Goal: Task Accomplishment & Management: Complete application form

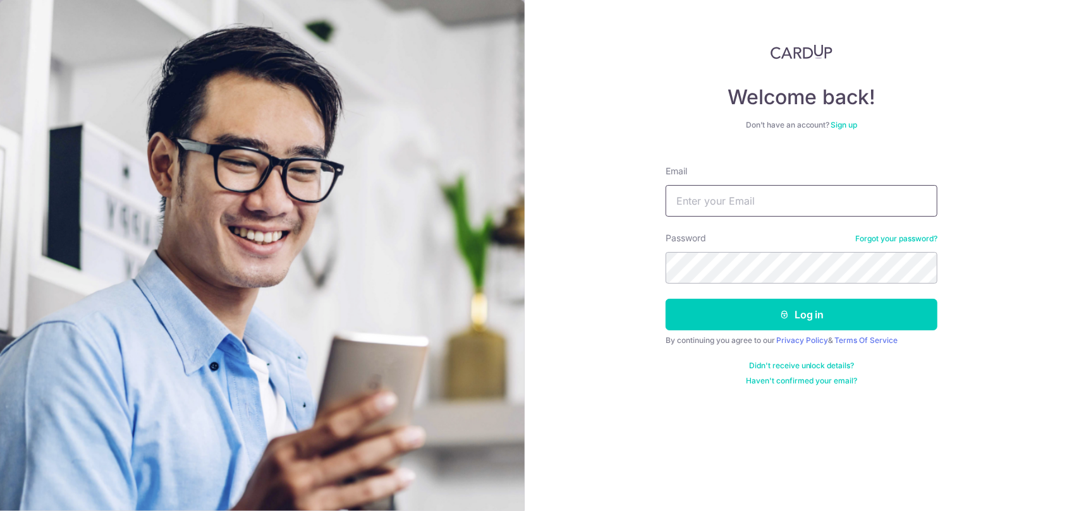
click at [745, 205] on input "Email" at bounding box center [802, 201] width 272 height 32
type input "[EMAIL_ADDRESS][DOMAIN_NAME]"
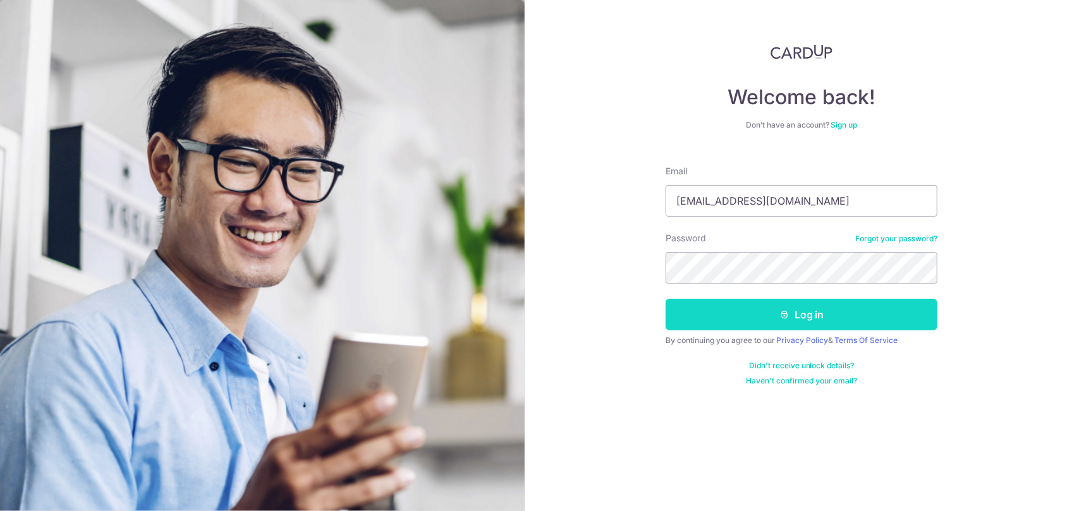
click at [754, 315] on button "Log in" at bounding box center [802, 315] width 272 height 32
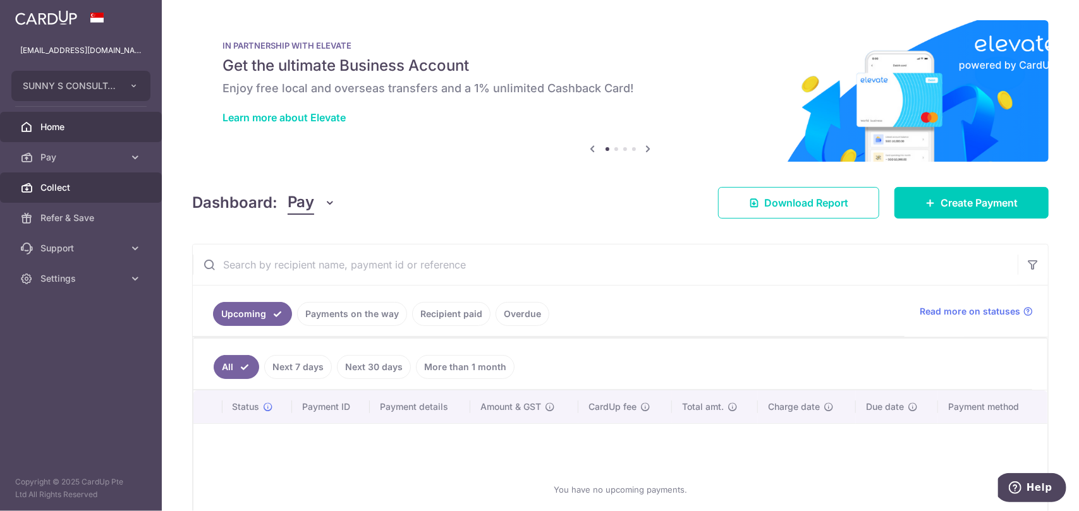
click at [113, 199] on body "ss11668899@outlook.com SUNNY S CONSULTANCY Add new company SUNNY S CONSULTANCY …" at bounding box center [539, 255] width 1079 height 511
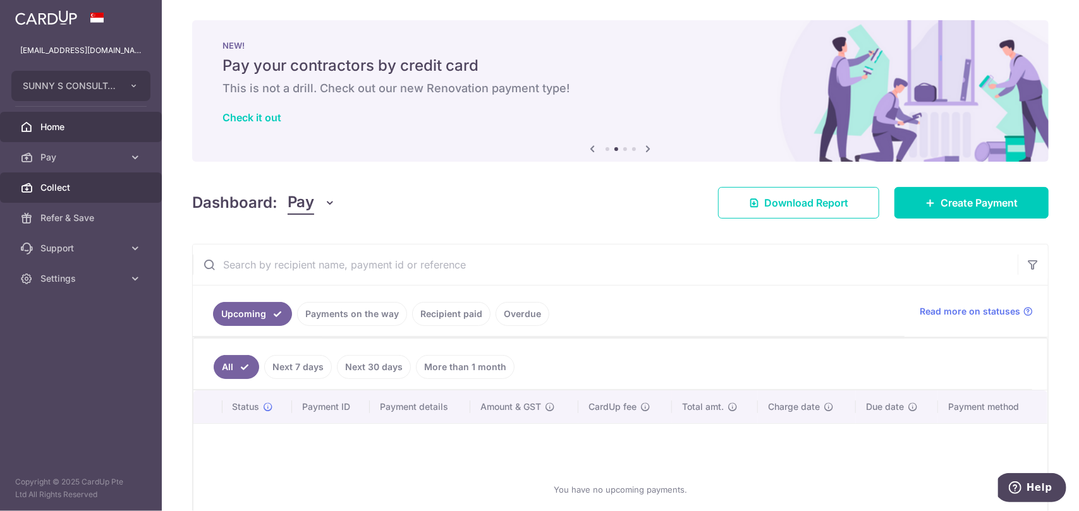
click at [81, 187] on span "Collect" at bounding box center [81, 187] width 83 height 13
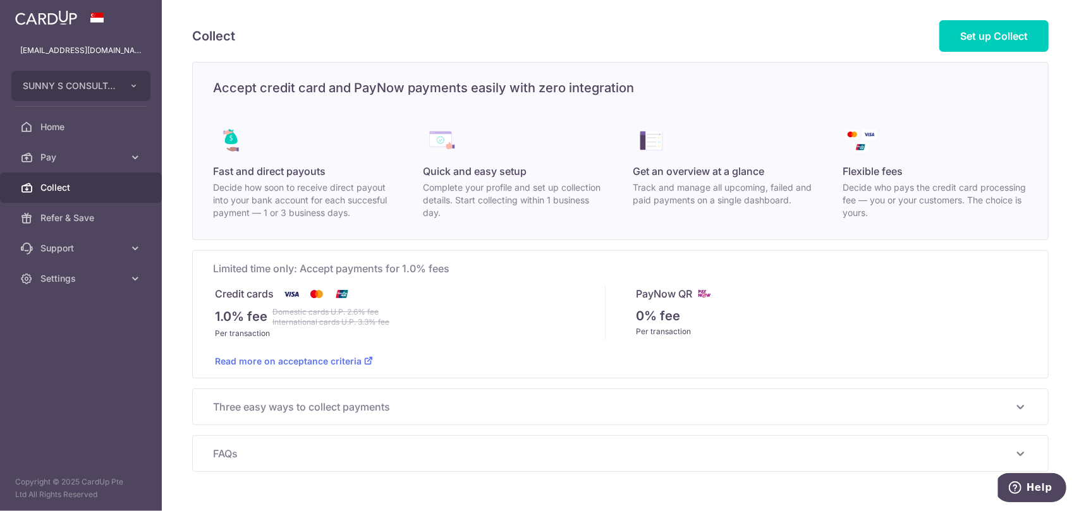
click at [297, 365] on link "Read more on acceptance criteria" at bounding box center [294, 361] width 158 height 11
click at [182, 249] on div "Collect Set up Collect Accept credit card and PayNow payments easily with zero …" at bounding box center [620, 255] width 917 height 511
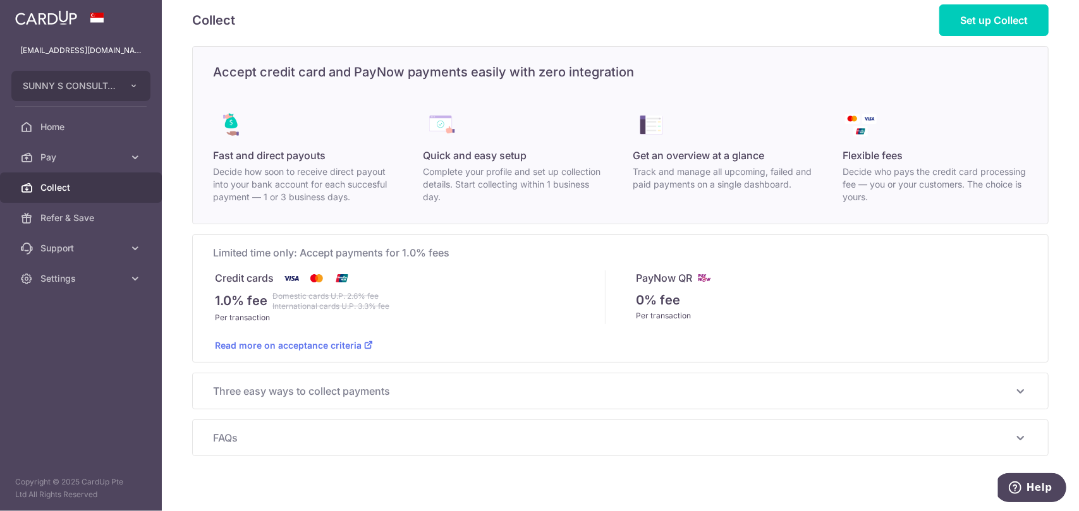
scroll to position [28, 0]
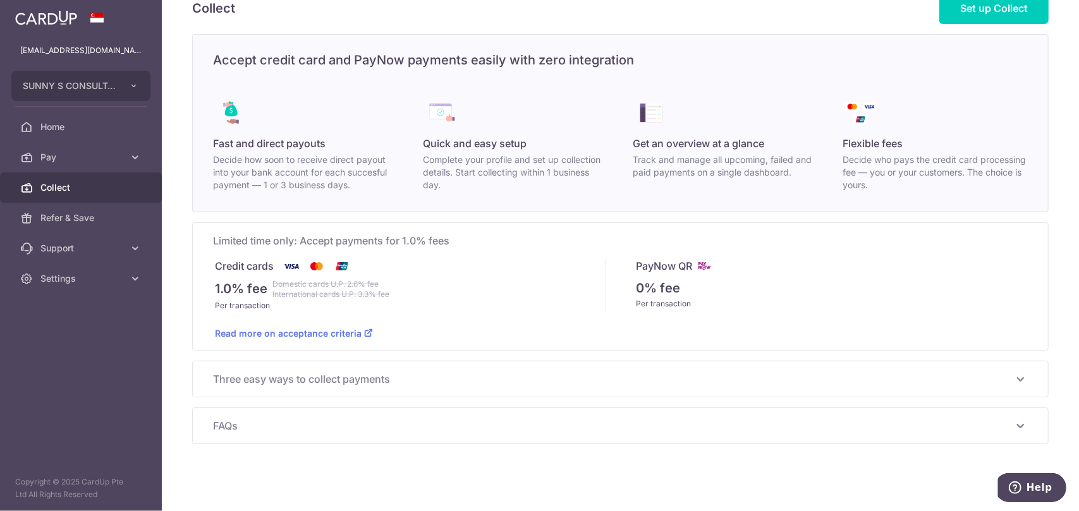
click at [327, 373] on span "Three easy ways to collect payments" at bounding box center [613, 379] width 800 height 15
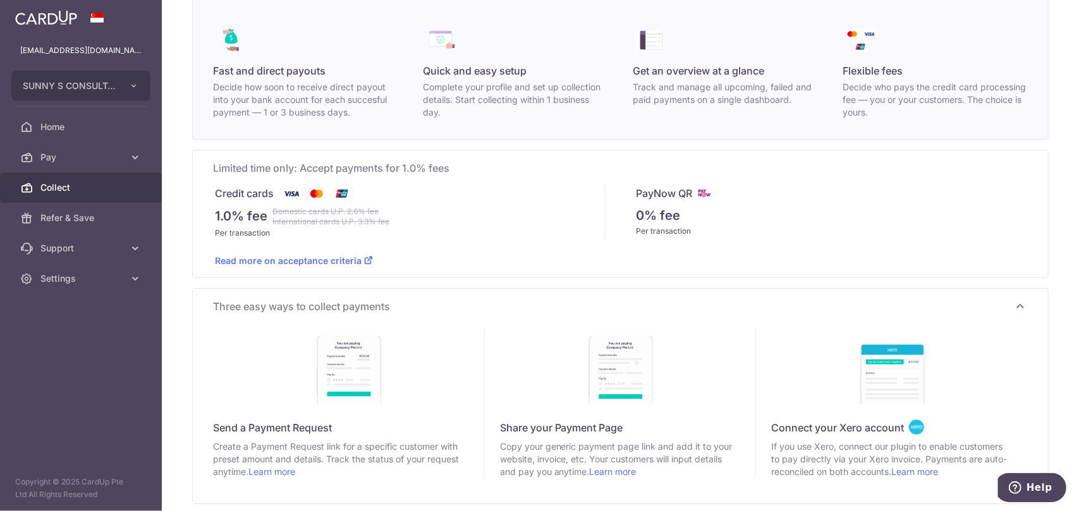
scroll to position [207, 0]
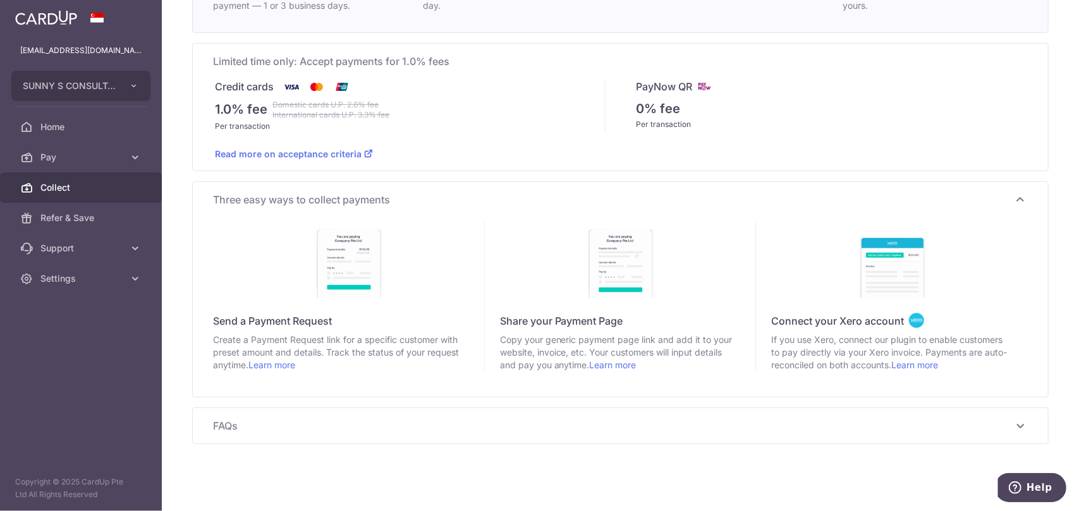
click at [325, 421] on span "FAQs" at bounding box center [613, 426] width 800 height 15
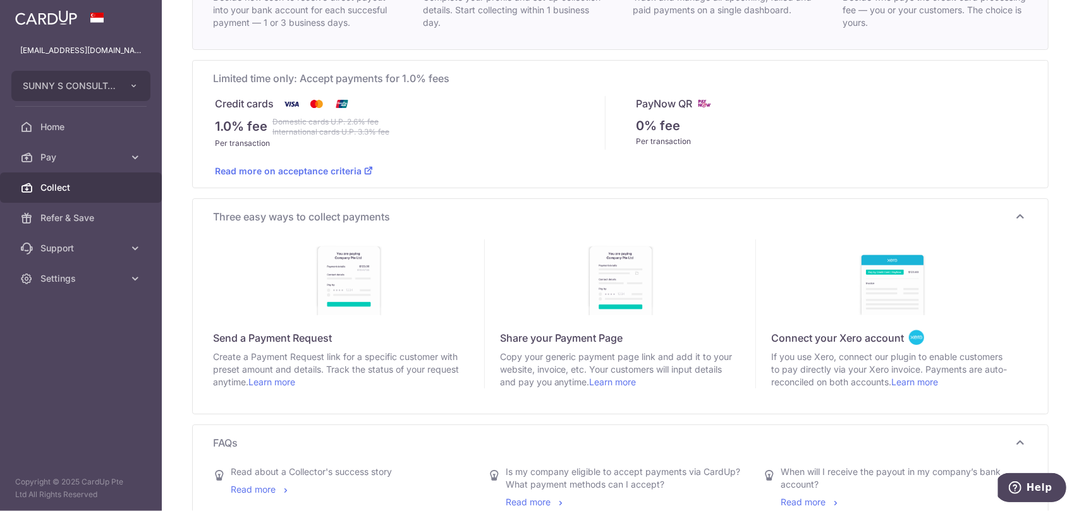
scroll to position [0, 0]
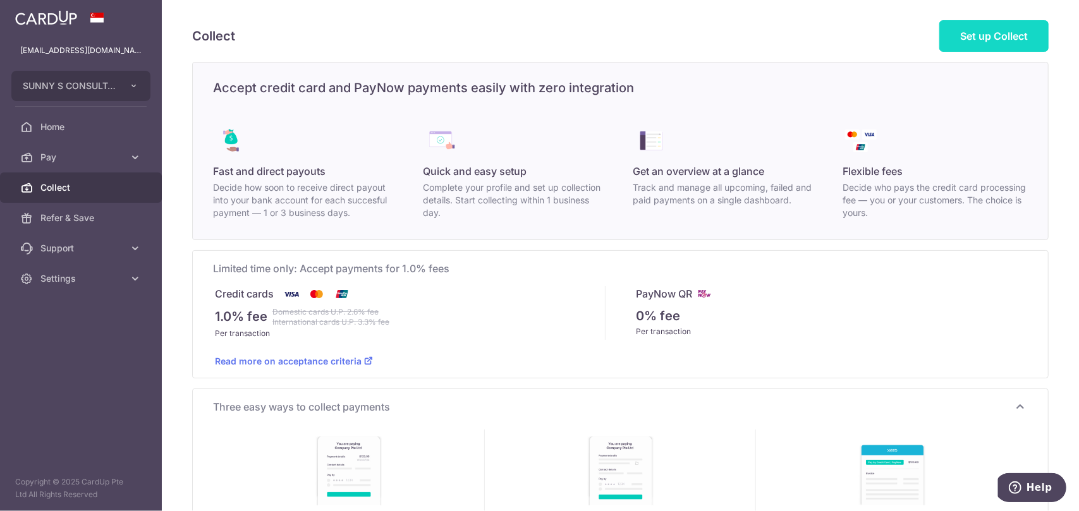
click at [998, 31] on span "Set up Collect" at bounding box center [994, 36] width 68 height 13
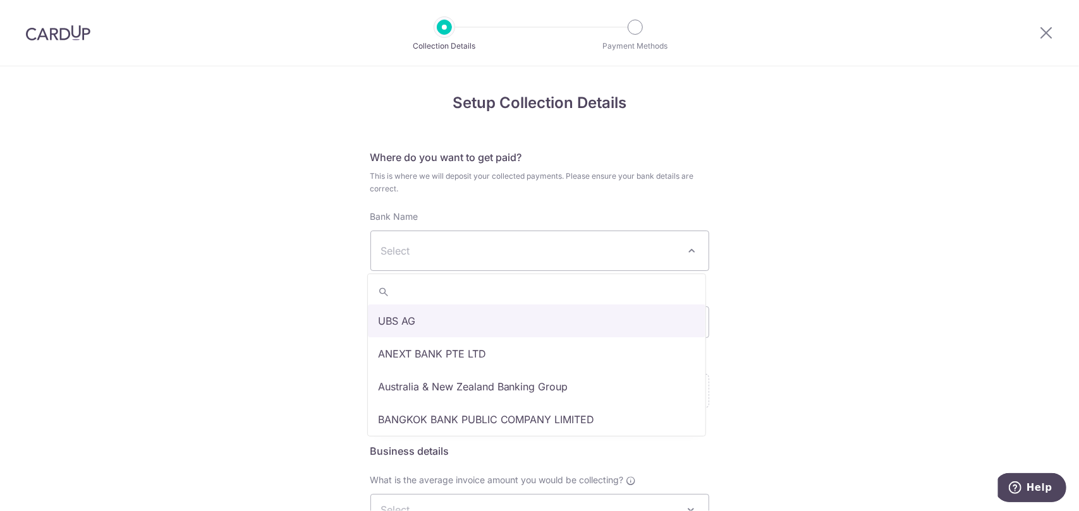
click at [492, 243] on span "Select" at bounding box center [529, 250] width 297 height 15
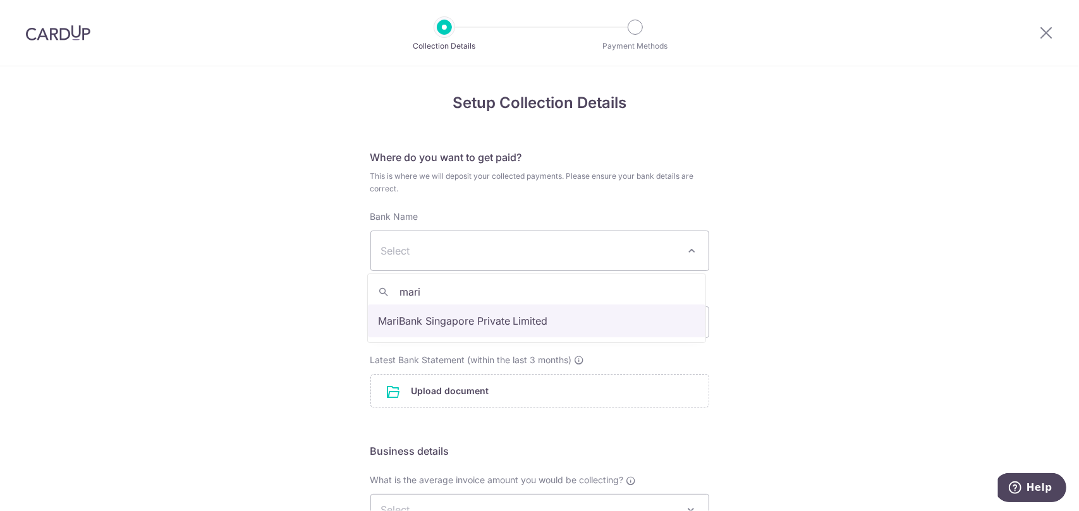
type input "mari"
select select "22890"
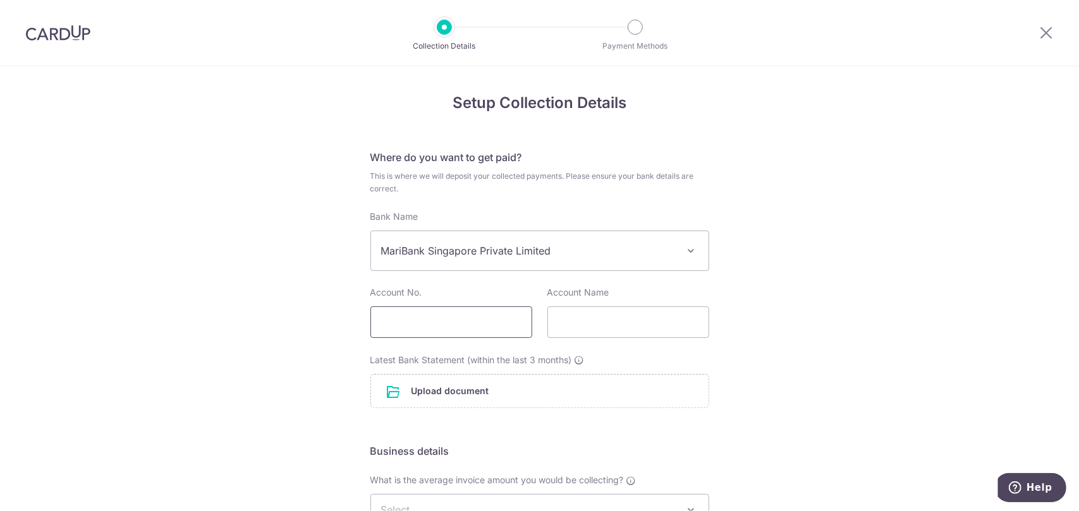
click at [465, 318] on input "text" at bounding box center [451, 323] width 162 height 32
drag, startPoint x: 78, startPoint y: 211, endPoint x: 137, endPoint y: 209, distance: 58.8
click at [78, 211] on div "Setup Collection Details Where do you want to get paid? This is where we will d…" at bounding box center [539, 440] width 1079 height 748
click at [407, 323] on input "text" at bounding box center [451, 323] width 162 height 32
paste input "298391197"
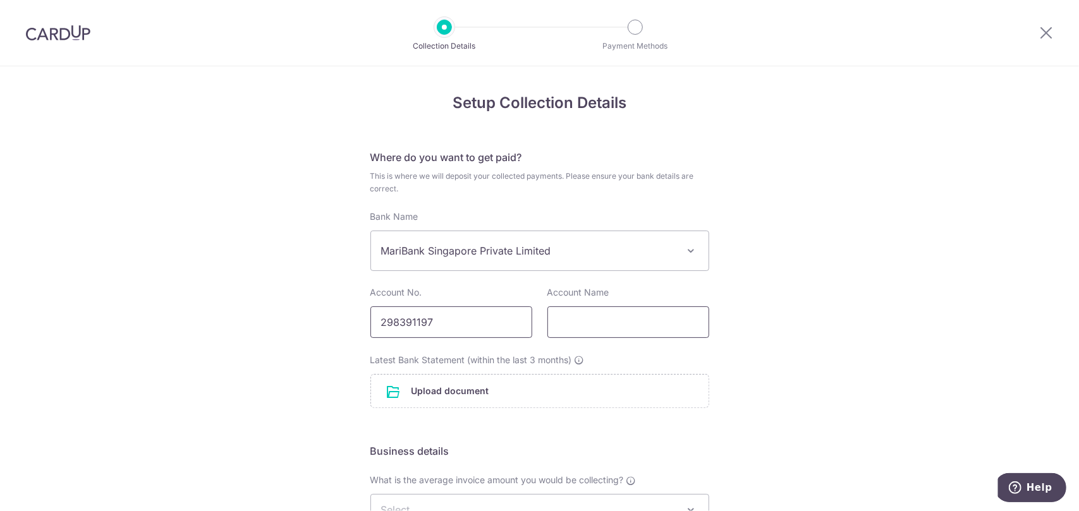
type input "298391197"
click at [592, 331] on input "text" at bounding box center [628, 323] width 162 height 32
type input "Sunny S Consultancy"
click at [300, 382] on div "Setup Collection Details Where do you want to get paid? This is where we will d…" at bounding box center [539, 440] width 1079 height 748
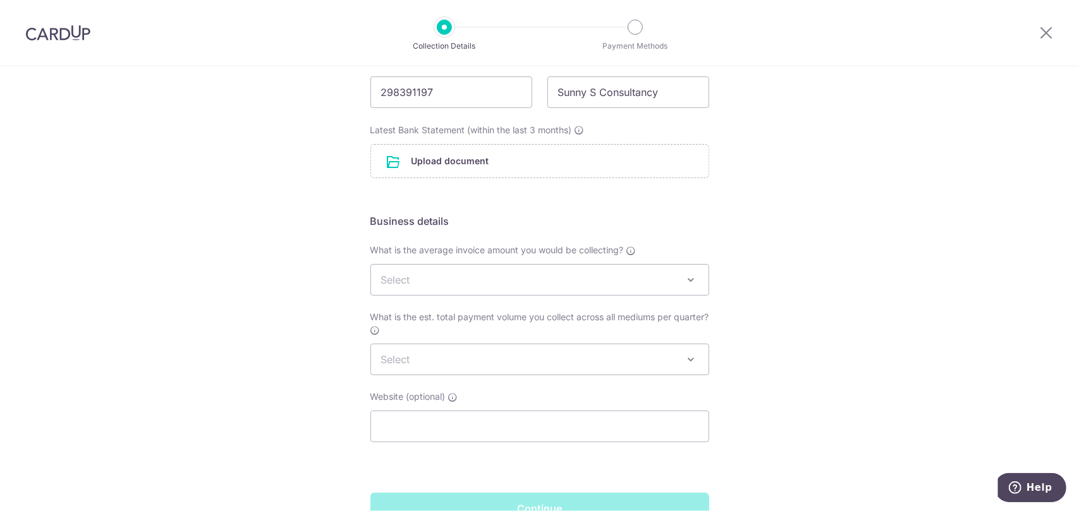
scroll to position [301, 0]
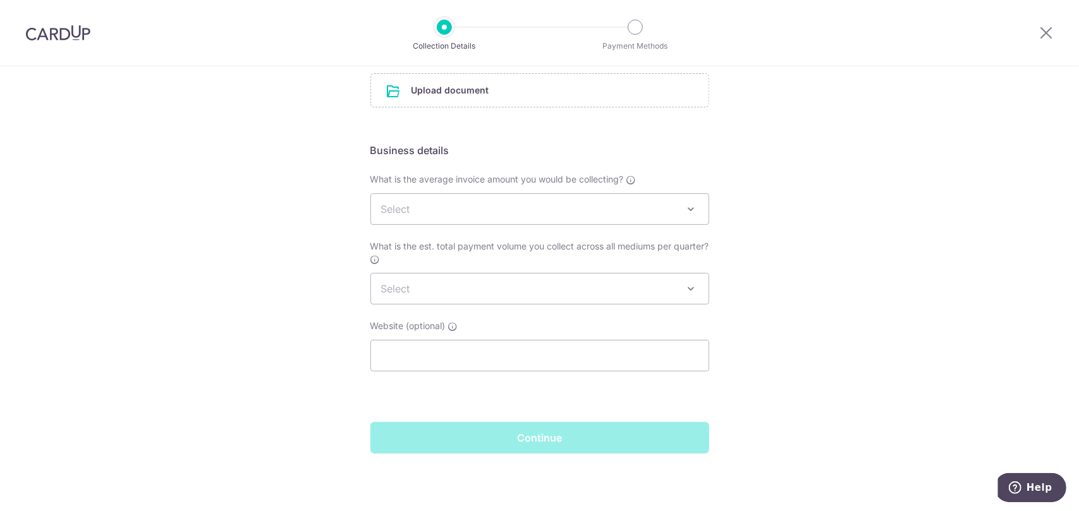
click at [421, 202] on span "Select" at bounding box center [540, 209] width 338 height 30
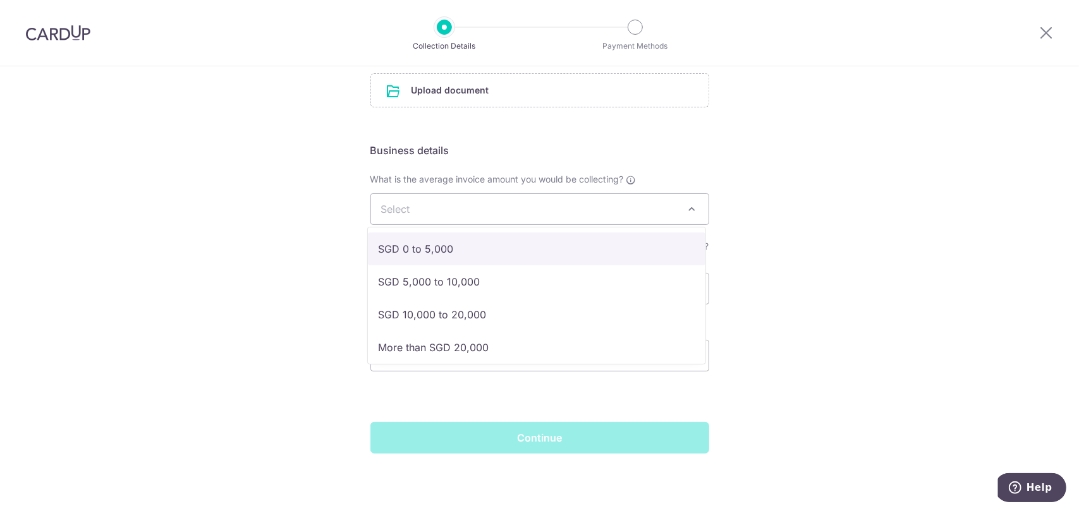
select select "SGD 0 to 5,000"
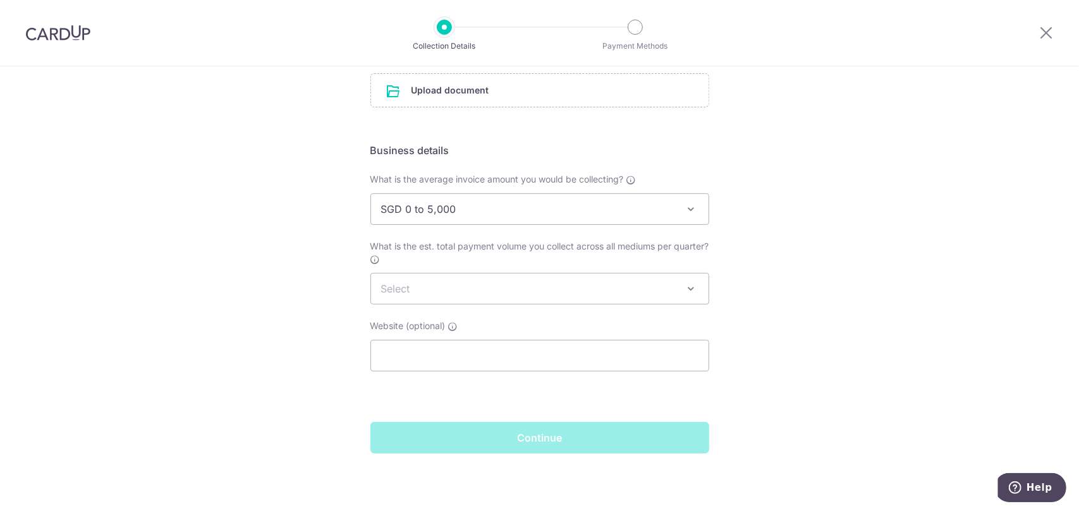
click at [436, 286] on span "Select" at bounding box center [540, 289] width 338 height 30
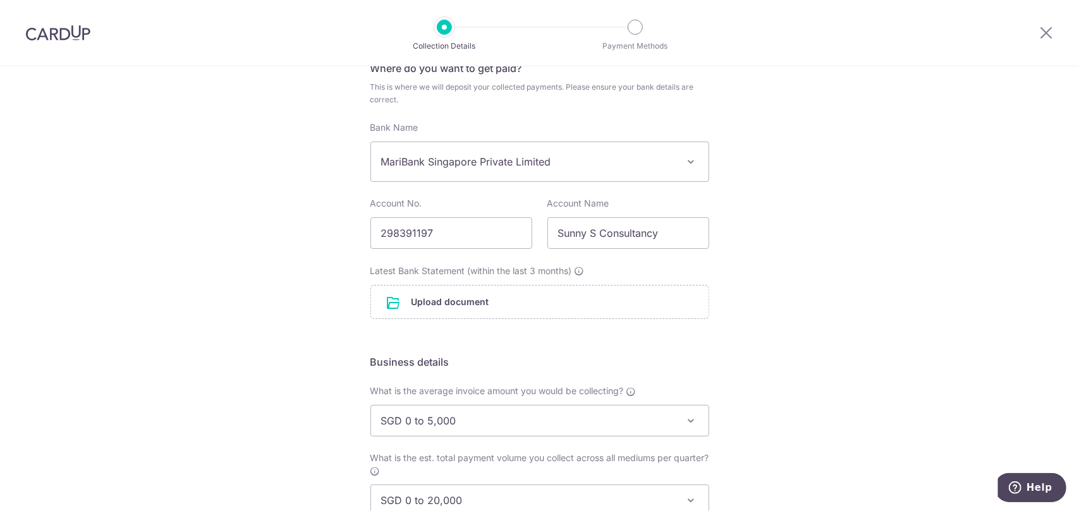
scroll to position [49, 0]
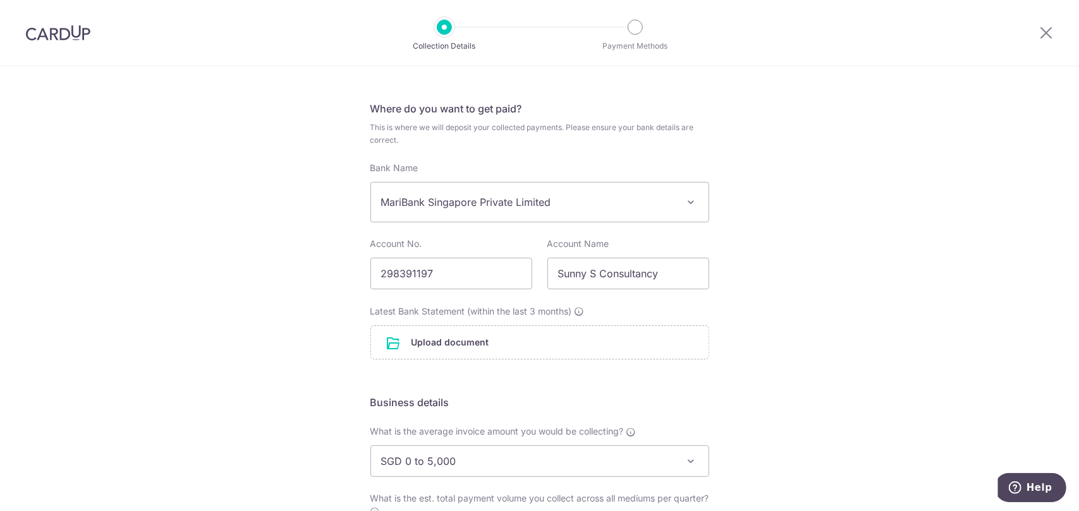
click at [342, 369] on div "Setup Collection Details Where do you want to get paid? This is where we will d…" at bounding box center [539, 392] width 1079 height 748
drag, startPoint x: 837, startPoint y: 267, endPoint x: 831, endPoint y: 266, distance: 6.6
click at [837, 267] on div "Setup Collection Details Where do you want to get paid? This is where we will d…" at bounding box center [539, 392] width 1079 height 748
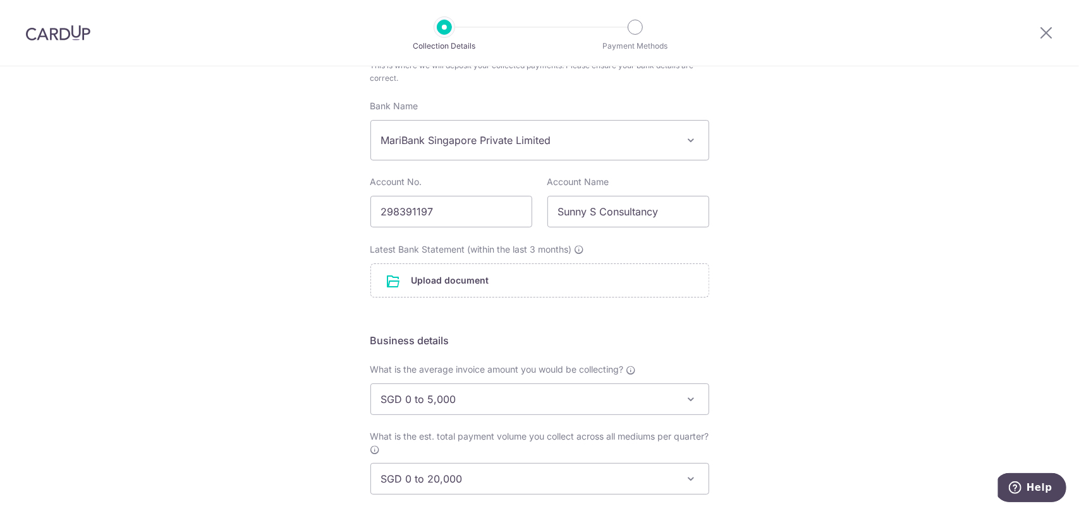
scroll to position [112, 0]
click at [536, 266] on input "file" at bounding box center [540, 279] width 338 height 33
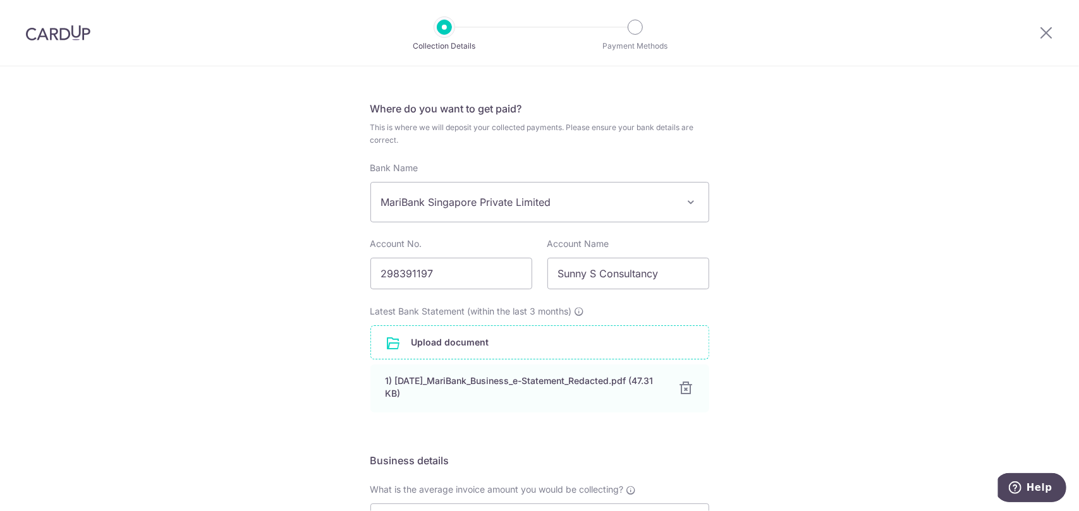
scroll to position [0, 0]
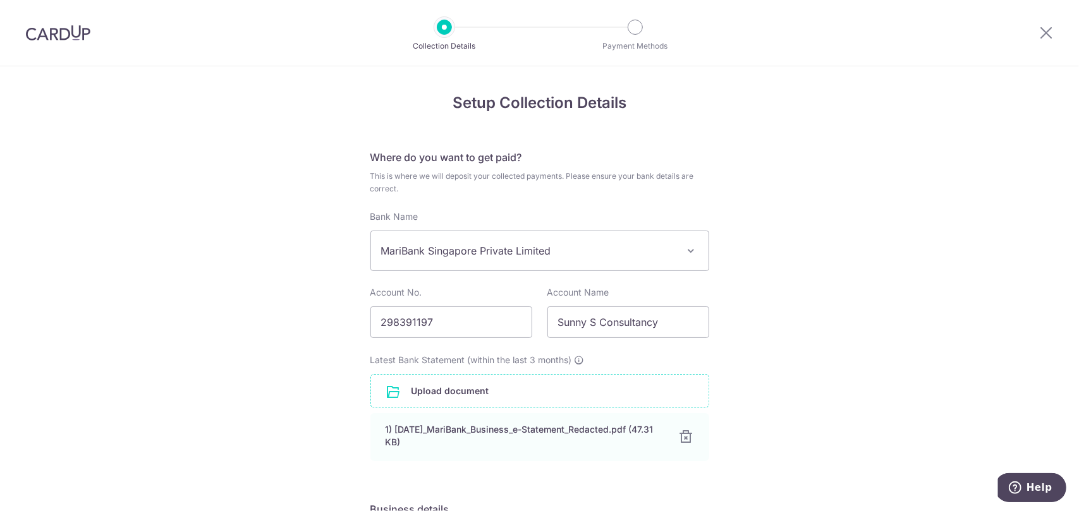
click at [774, 236] on div "Setup Collection Details Where do you want to get paid? This is where we will d…" at bounding box center [539, 469] width 1079 height 806
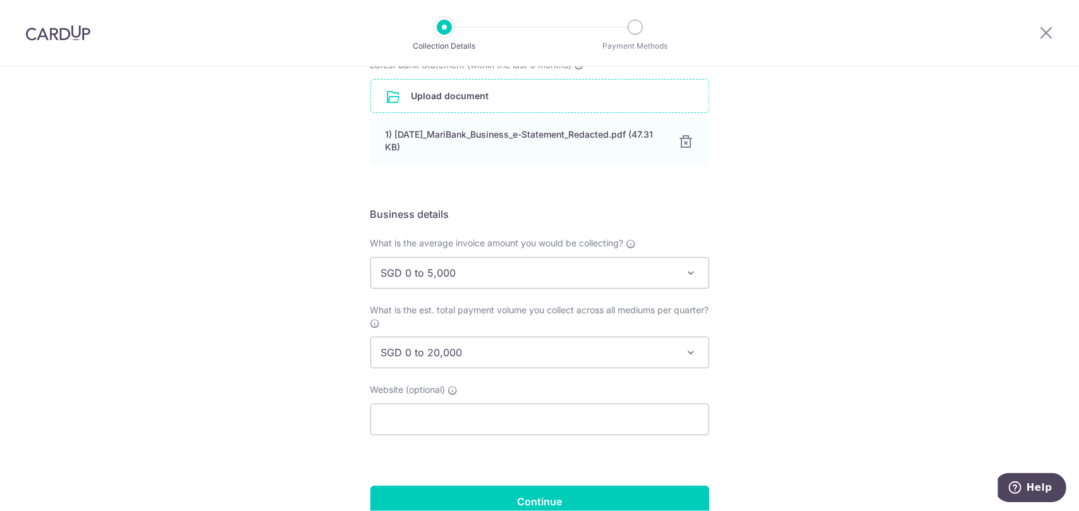
scroll to position [359, 0]
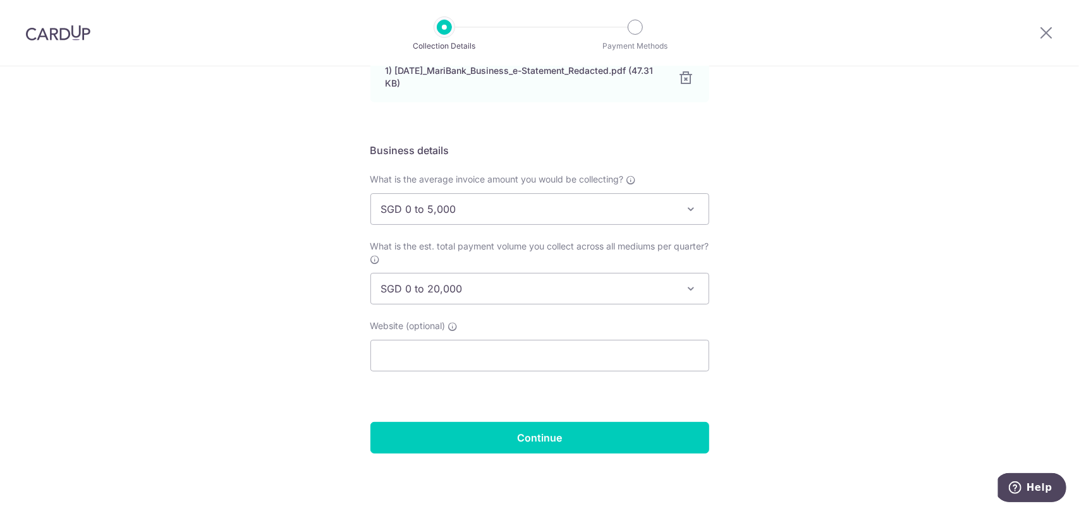
click at [622, 208] on span "SGD 0 to 5,000" at bounding box center [540, 209] width 338 height 30
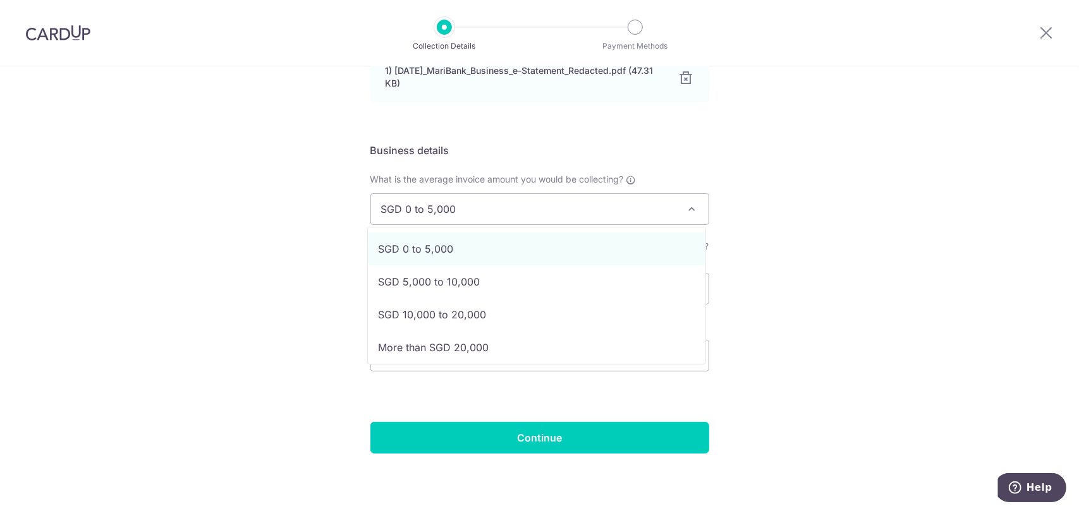
click at [832, 226] on div "Setup Collection Details Where do you want to get paid? This is where we will d…" at bounding box center [539, 110] width 1079 height 806
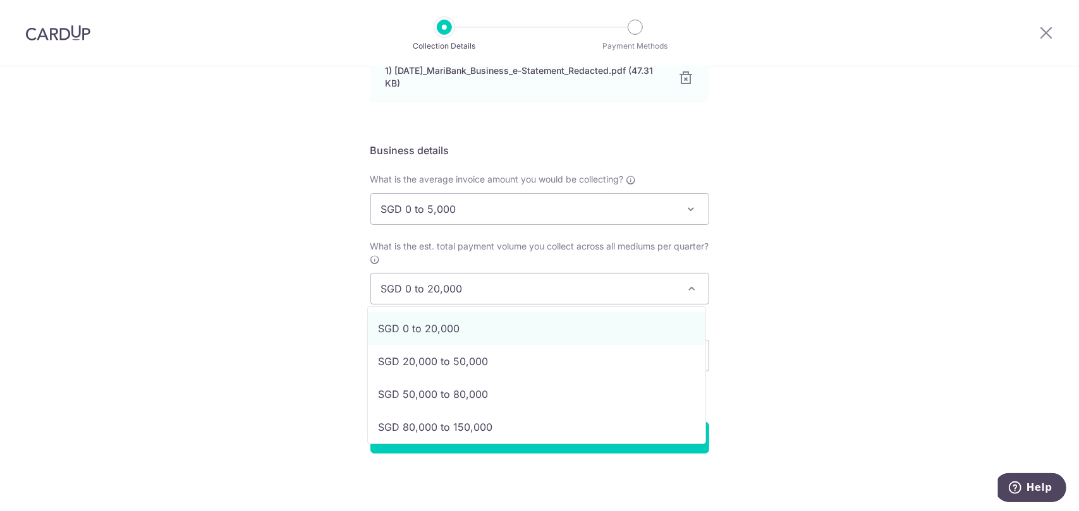
click at [643, 289] on span "SGD 0 to 20,000" at bounding box center [540, 289] width 338 height 30
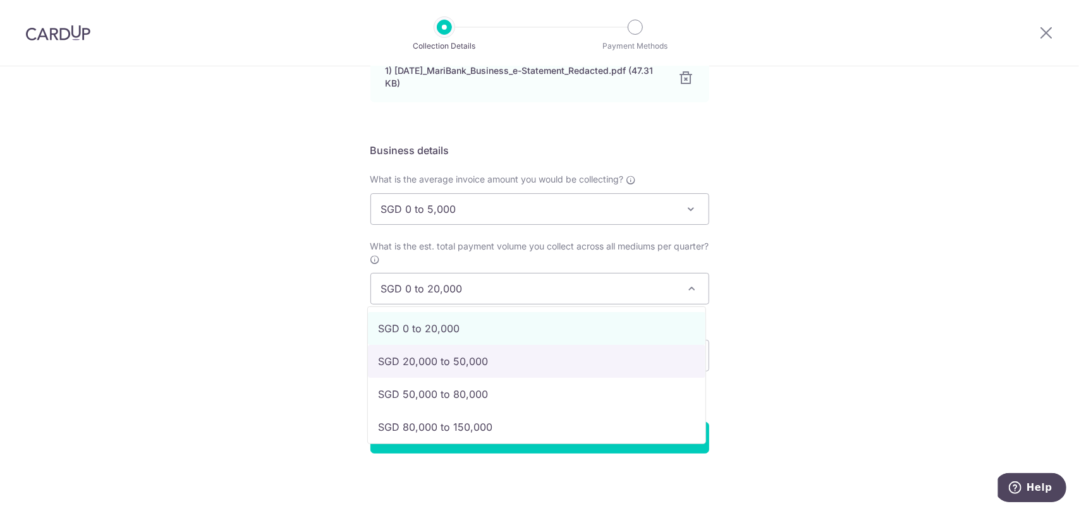
select select "SGD 20,000 to 50,000"
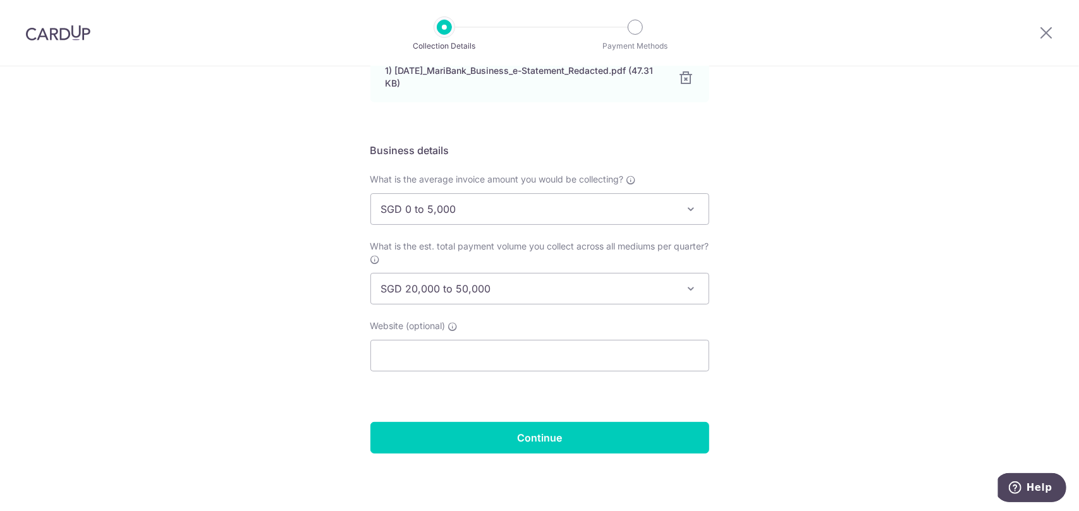
click at [571, 214] on span "SGD 0 to 5,000" at bounding box center [540, 209] width 338 height 30
click at [809, 214] on div "Setup Collection Details Where do you want to get paid? This is where we will d…" at bounding box center [539, 110] width 1079 height 806
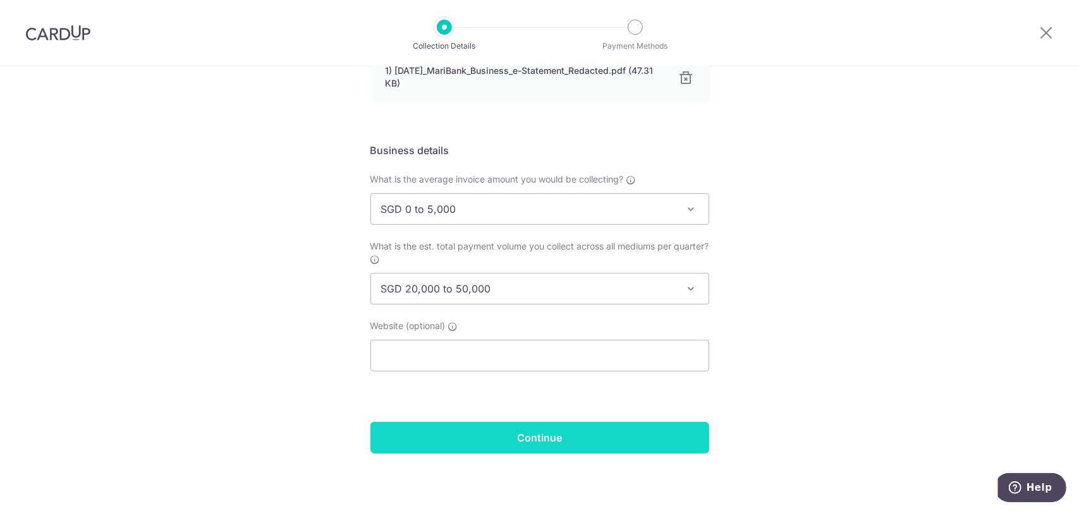
click at [601, 439] on input "Continue" at bounding box center [539, 438] width 339 height 32
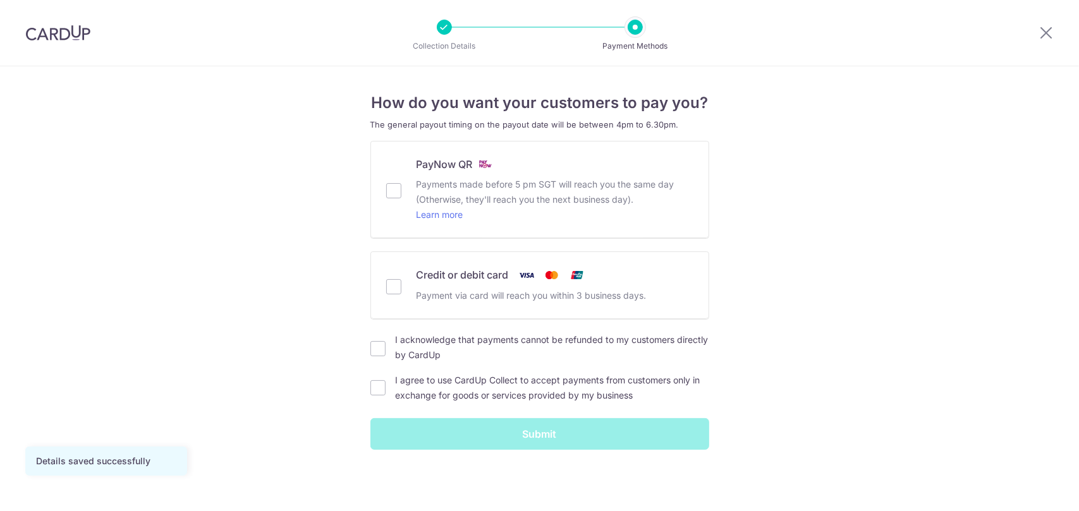
click at [594, 291] on p "Payment via card will reach you within 3 business days." at bounding box center [555, 295] width 277 height 15
click at [401, 291] on input "Credit or debit card Payment via card will reach you within 3 business days." at bounding box center [393, 286] width 15 height 15
checkbox input "true"
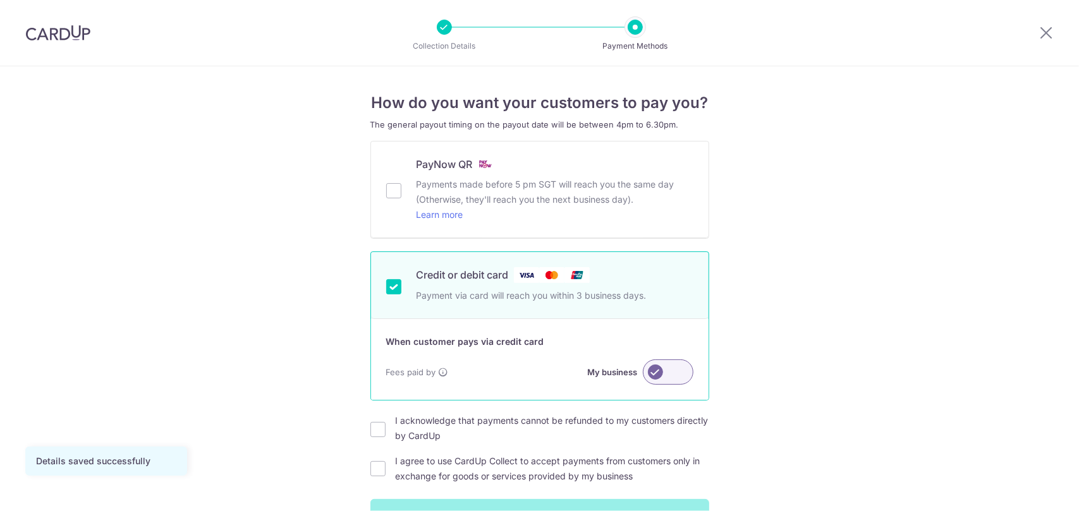
click at [606, 205] on p "Payments made before 5 pm SGT will reach you the same day (Otherwise, they'll r…" at bounding box center [555, 200] width 277 height 46
click at [401, 199] on input "PayNow QR Payments made before 5 pm SGT will reach you the same day (Otherwise,…" at bounding box center [393, 190] width 15 height 15
checkbox input "true"
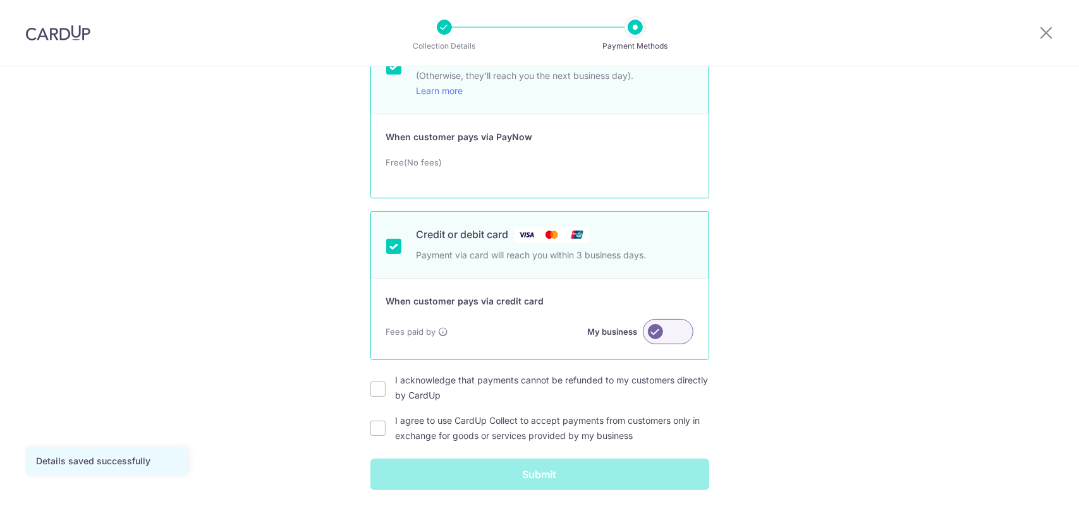
scroll to position [126, 0]
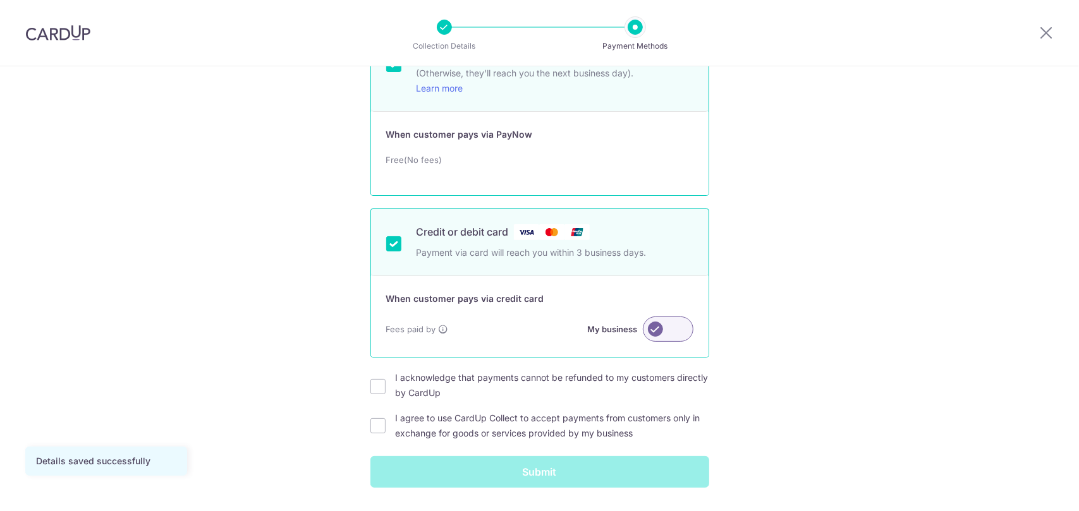
click at [663, 333] on label at bounding box center [668, 329] width 51 height 25
click at [0, 0] on input "My business" at bounding box center [0, 0] width 0 height 0
click at [663, 333] on label at bounding box center [668, 329] width 51 height 25
click at [0, 0] on input "My customer" at bounding box center [0, 0] width 0 height 0
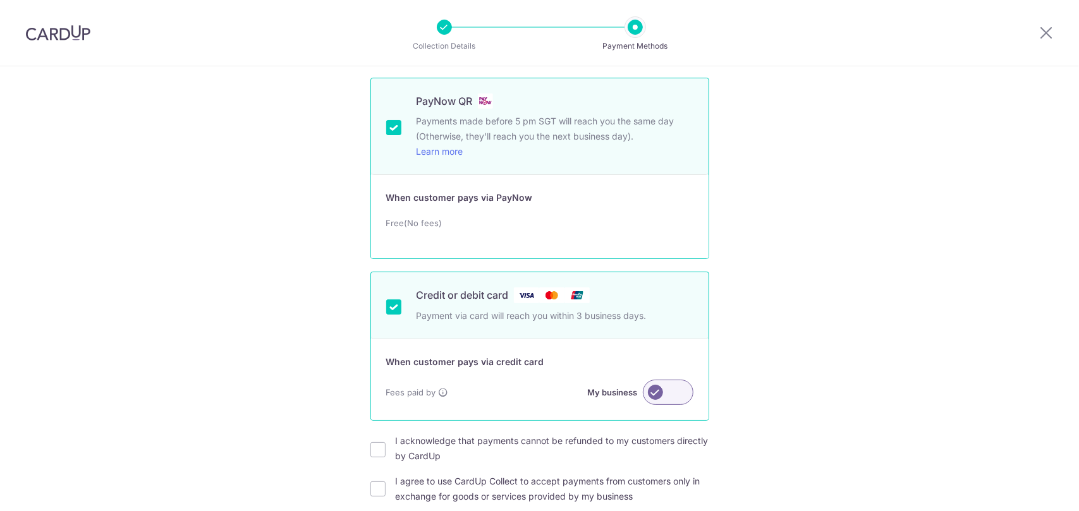
click at [814, 341] on div "How do you want your customers to pay you? The general payout timing on the pay…" at bounding box center [539, 307] width 1079 height 608
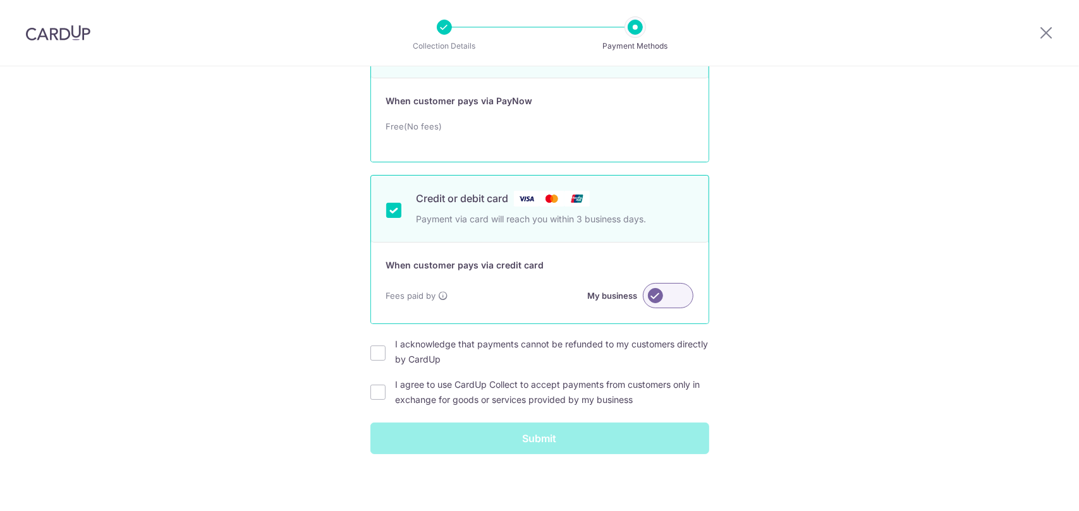
scroll to position [161, 0]
click at [671, 295] on label at bounding box center [668, 295] width 51 height 25
click at [0, 0] on input "My business" at bounding box center [0, 0] width 0 height 0
click at [783, 312] on div "How do you want your customers to pay you? The general payout timing on the pay…" at bounding box center [539, 210] width 1079 height 608
click at [660, 341] on label "I acknowledge that payments cannot be refunded to my customers directly by Card…" at bounding box center [553, 351] width 314 height 30
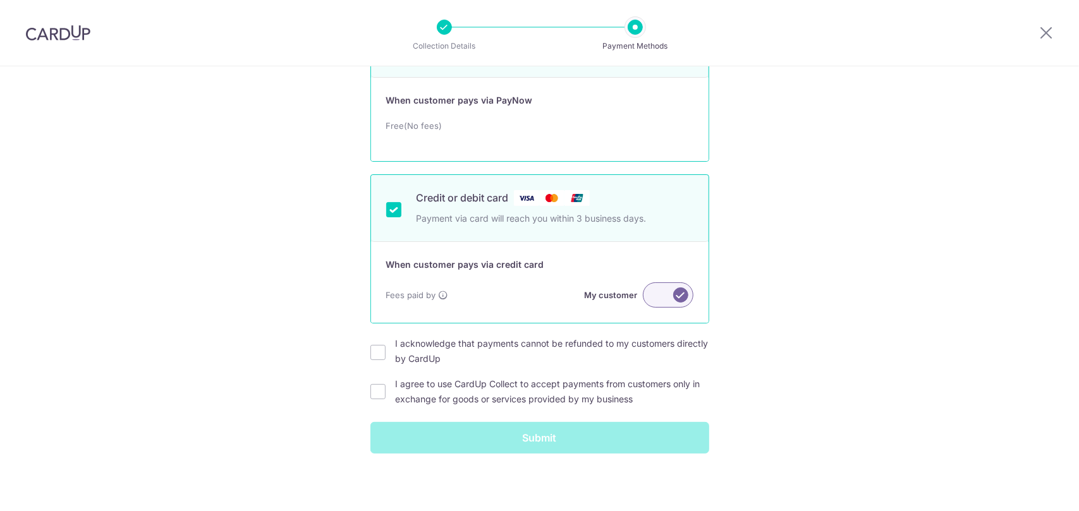
click at [386, 345] on input "I acknowledge that payments cannot be refunded to my customers directly by Card…" at bounding box center [377, 352] width 15 height 15
checkbox input "true"
click at [642, 388] on label "I agree to use CardUp Collect to accept payments from customers only in exchang…" at bounding box center [553, 392] width 314 height 30
click at [386, 388] on input "I agree to use CardUp Collect to accept payments from customers only in exchang…" at bounding box center [377, 391] width 15 height 15
checkbox input "true"
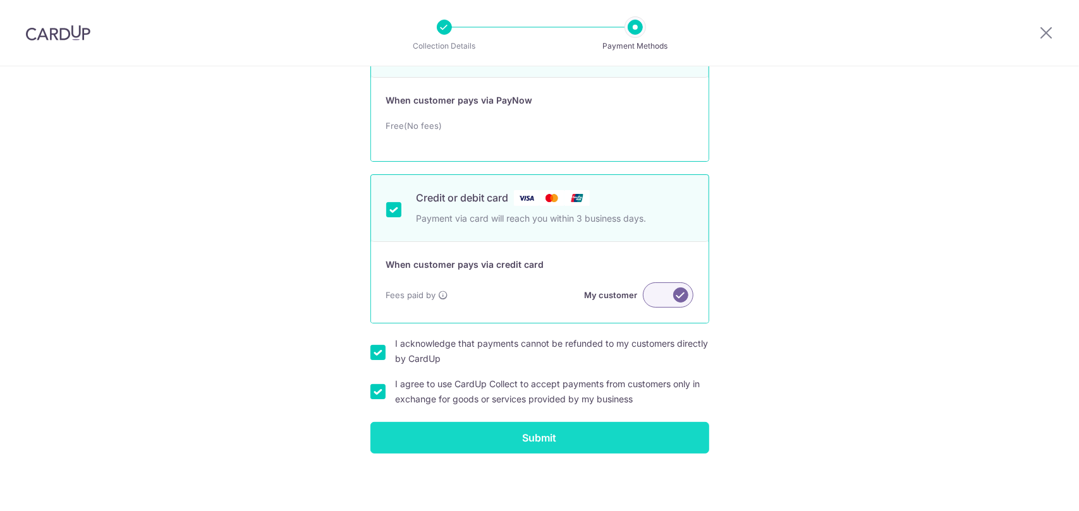
click at [643, 431] on input "Submit" at bounding box center [539, 438] width 339 height 32
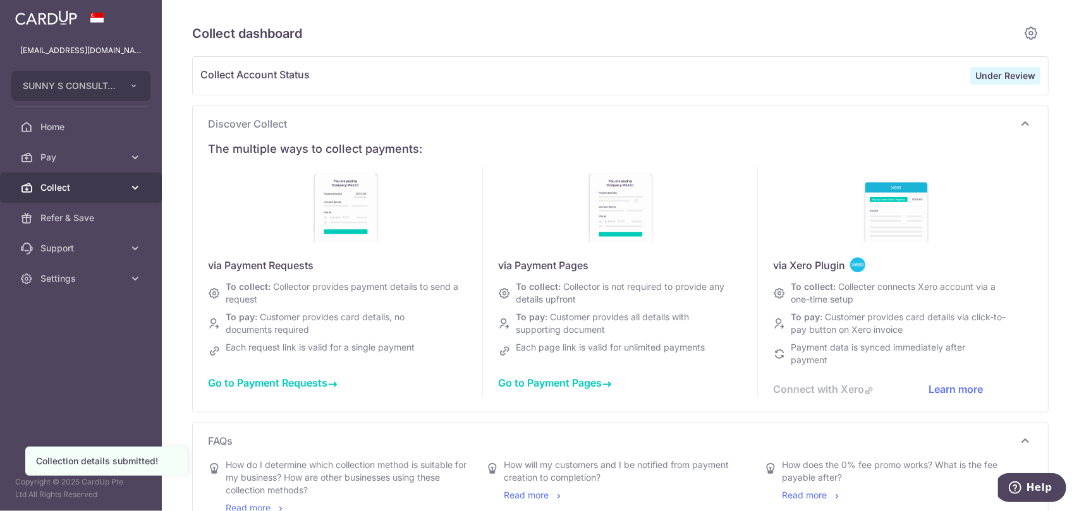
click at [85, 183] on span "Collect" at bounding box center [81, 187] width 83 height 13
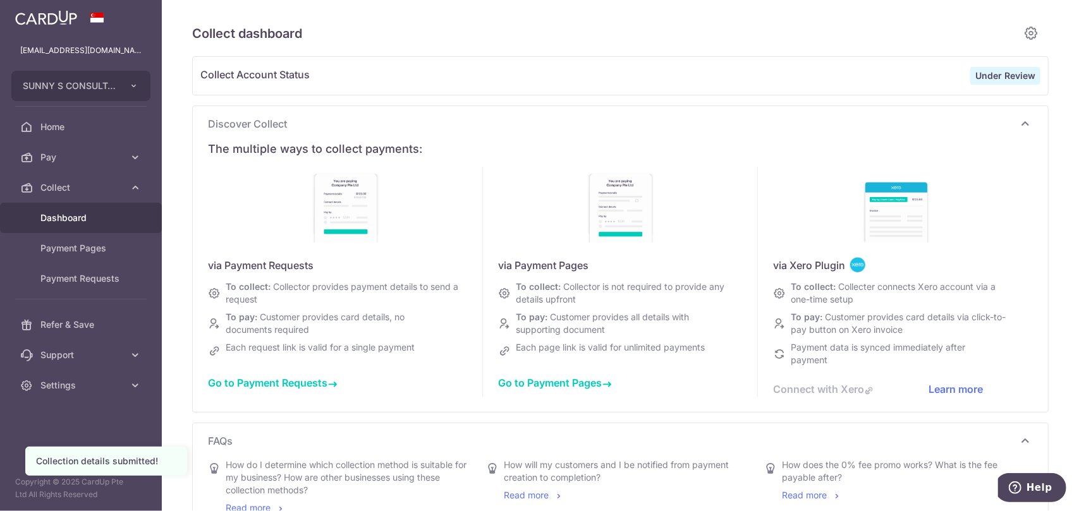
click at [92, 226] on link "Dashboard" at bounding box center [81, 218] width 162 height 30
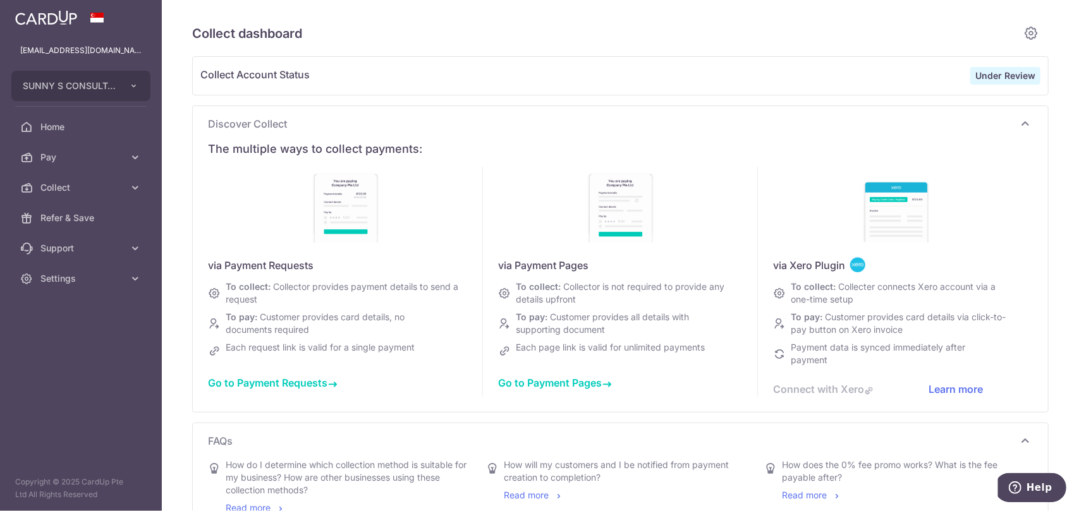
click at [293, 67] on span "Collect Account Status" at bounding box center [585, 76] width 770 height 18
drag, startPoint x: 1013, startPoint y: 79, endPoint x: 960, endPoint y: 127, distance: 71.6
click at [1013, 79] on strong "Under Review" at bounding box center [1005, 75] width 60 height 11
type input "[DATE]"
